Goal: Information Seeking & Learning: Learn about a topic

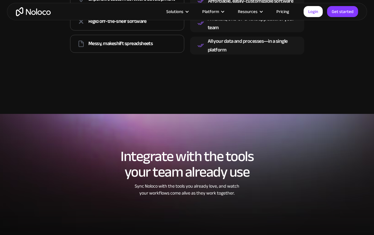
scroll to position [1084, 0]
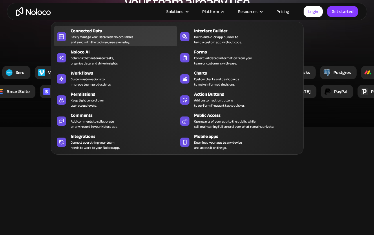
click at [108, 38] on div "Easily Manage Your Data with Noloco Tables and sync with the tools you use ever…" at bounding box center [102, 39] width 62 height 10
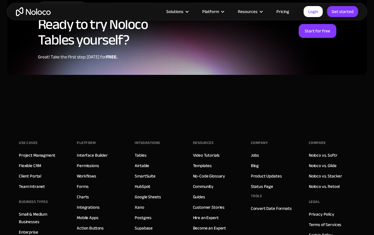
scroll to position [1521, 0]
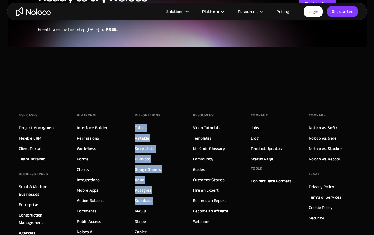
drag, startPoint x: 154, startPoint y: 107, endPoint x: 170, endPoint y: 190, distance: 84.5
click at [170, 190] on div "INTEGRATIONS Tables Airtable SmartSuite HubSpot Google Sheets Xano Postgres Sup…" at bounding box center [158, 195] width 46 height 168
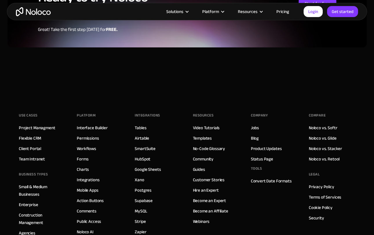
click at [174, 179] on div "INTEGRATIONS Tables Airtable SmartSuite HubSpot Google Sheets Xano Postgres Sup…" at bounding box center [158, 195] width 46 height 168
click at [141, 124] on link "Tables" at bounding box center [141, 128] width 12 height 8
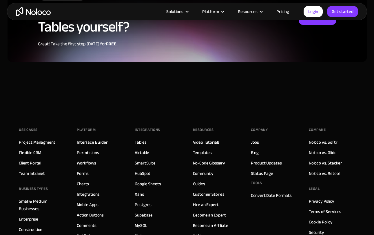
scroll to position [1513, 0]
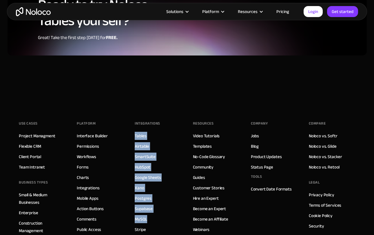
drag, startPoint x: 171, startPoint y: 117, endPoint x: 165, endPoint y: 213, distance: 96.0
click at [165, 213] on div "INTEGRATIONS Tables Airtable SmartSuite HubSpot Google Sheets Xano Postgres Sup…" at bounding box center [158, 203] width 46 height 168
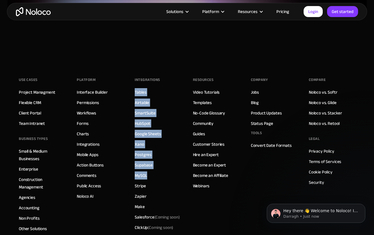
scroll to position [0, 0]
click at [171, 166] on div "INTEGRATIONS Tables Airtable SmartSuite HubSpot Google Sheets Xano Postgres Sup…" at bounding box center [158, 160] width 46 height 168
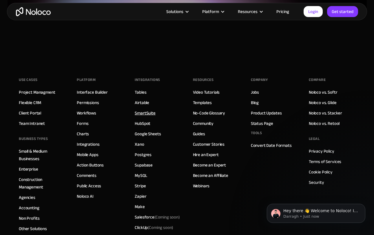
click at [150, 109] on link "SmartSuite" at bounding box center [145, 113] width 21 height 8
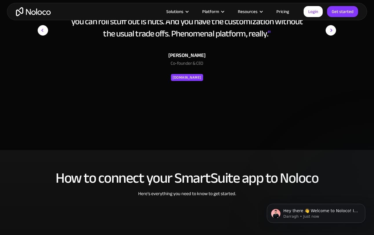
scroll to position [801, 0]
